Goal: Information Seeking & Learning: Check status

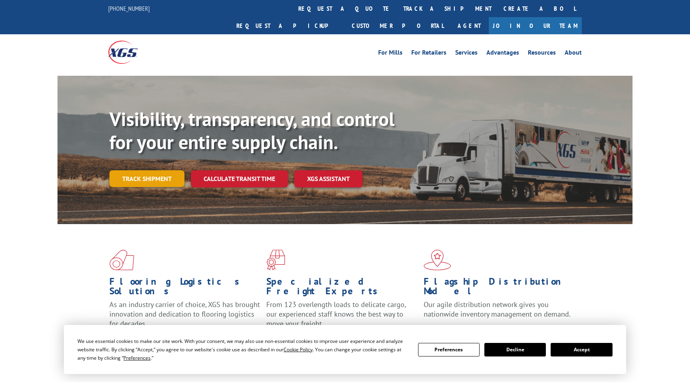
click at [162, 170] on link "Track shipment" at bounding box center [146, 178] width 75 height 17
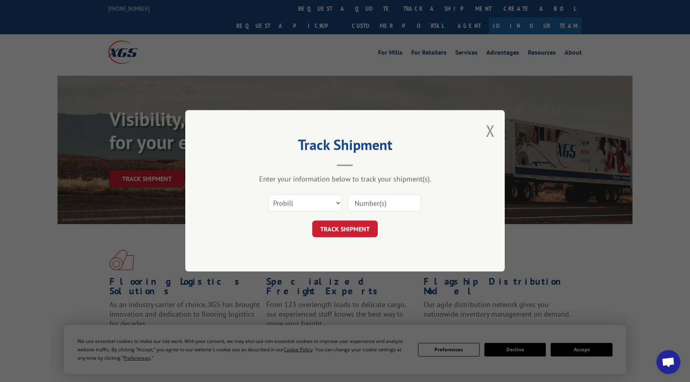
click at [372, 205] on input at bounding box center [384, 203] width 73 height 17
paste input "17629254"
type input "17629254"
click at [356, 229] on button "TRACK SHIPMENT" at bounding box center [344, 229] width 65 height 17
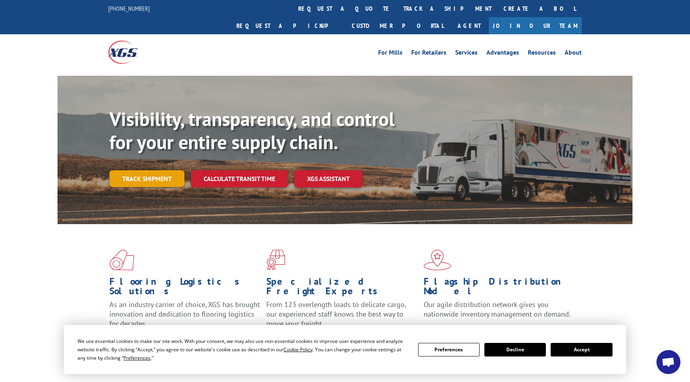
click at [148, 170] on link "Track shipment" at bounding box center [146, 178] width 75 height 17
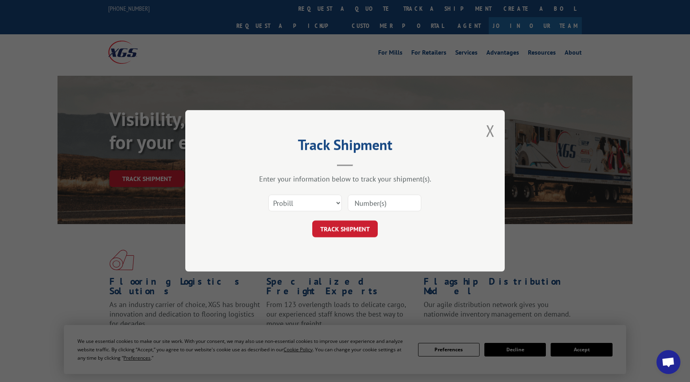
click at [378, 210] on input at bounding box center [384, 203] width 73 height 17
paste input "17629254"
type input "17629254"
click at [361, 221] on button "TRACK SHIPMENT" at bounding box center [344, 229] width 65 height 17
